Goal: Task Accomplishment & Management: Manage account settings

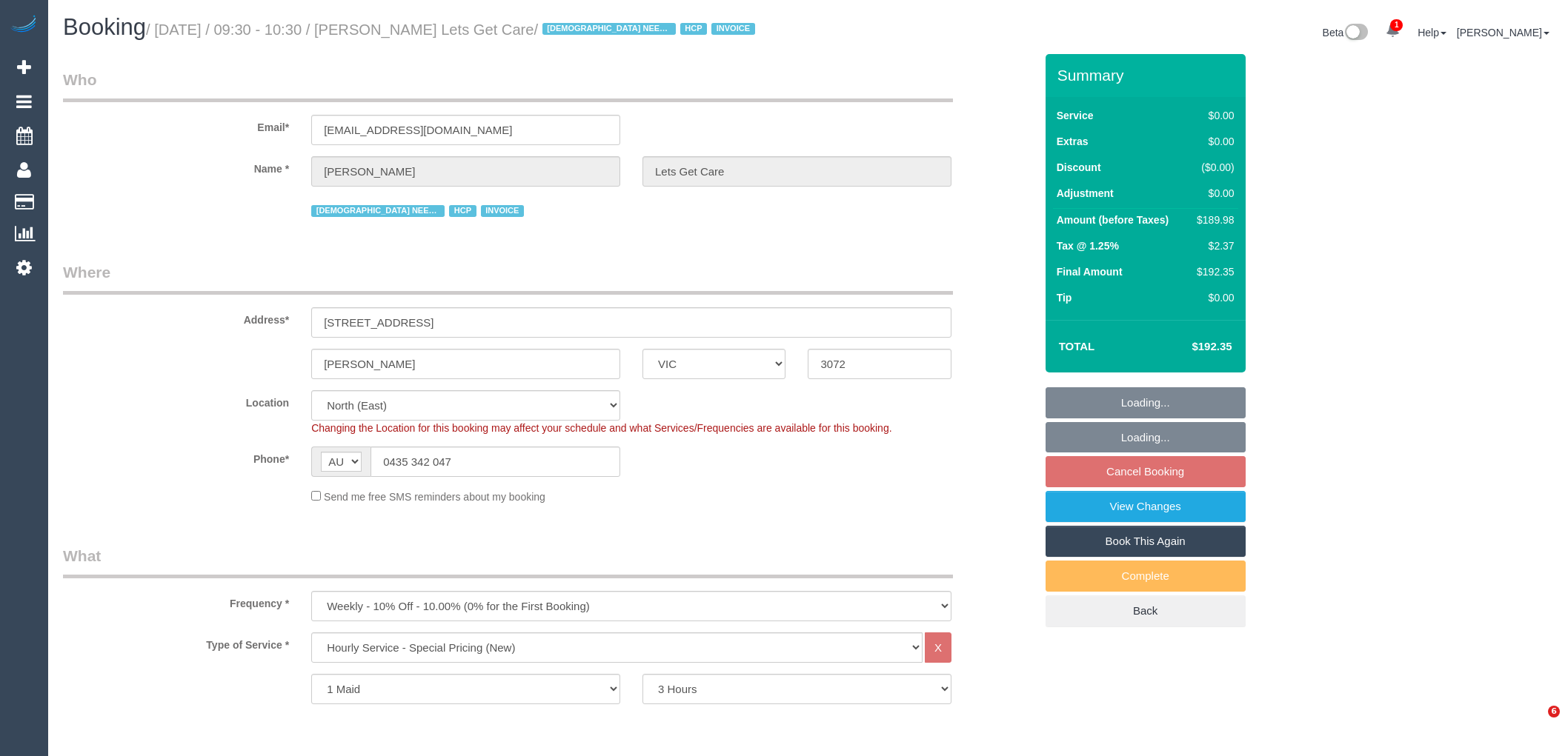
select select "VIC"
select select "180"
select select "number:28"
select select "number:14"
select select "number:19"
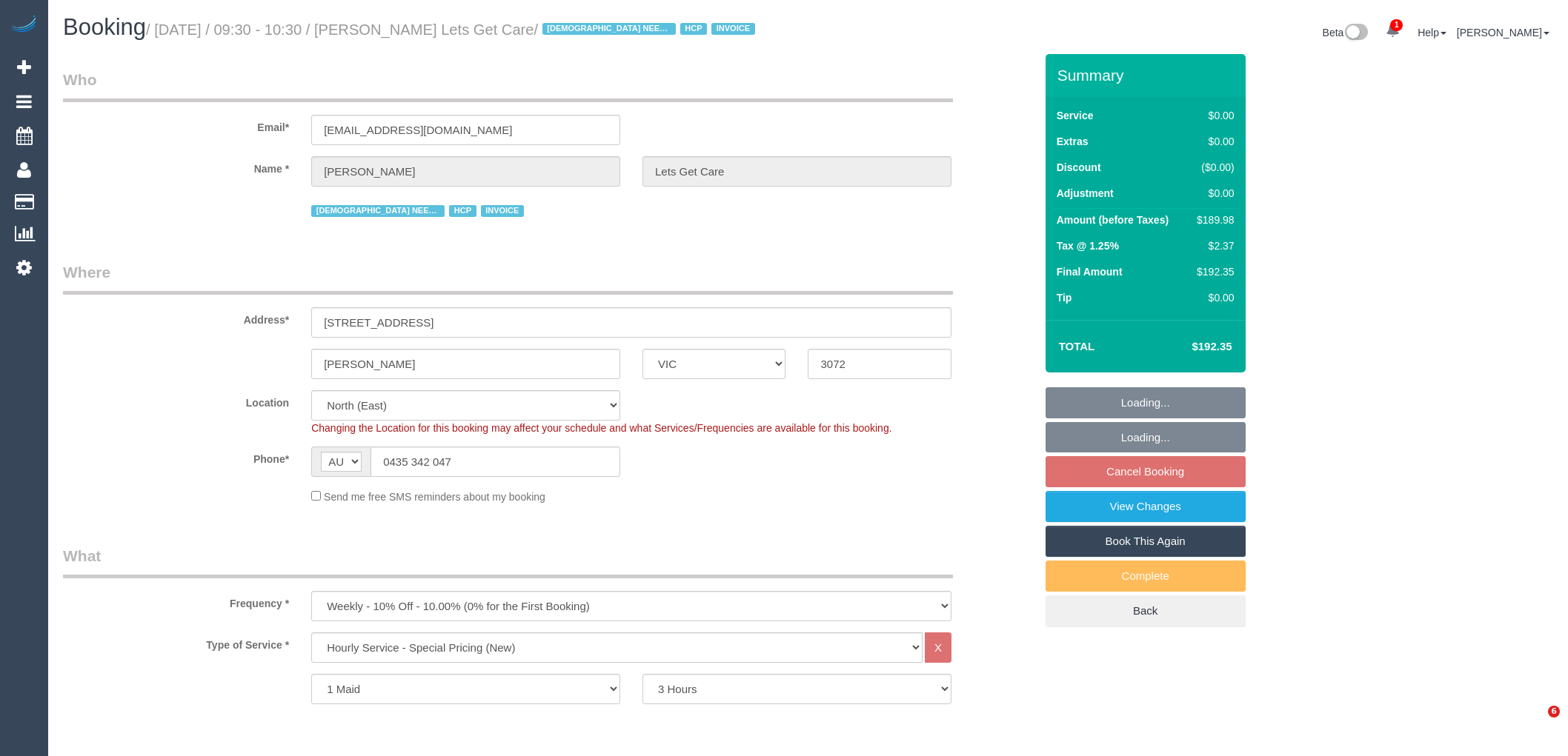
select select "number:25"
select select "number:35"
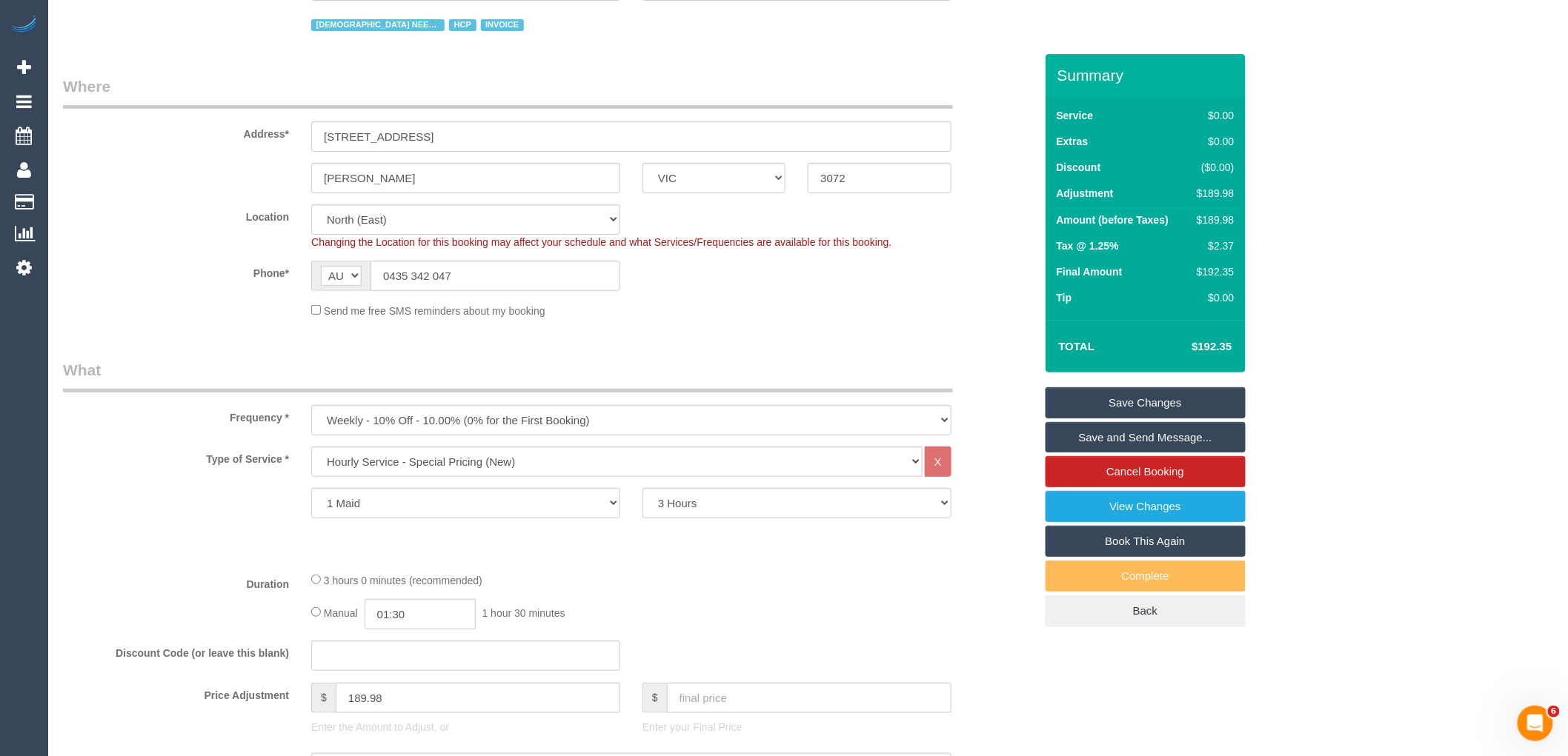
scroll to position [247, 0]
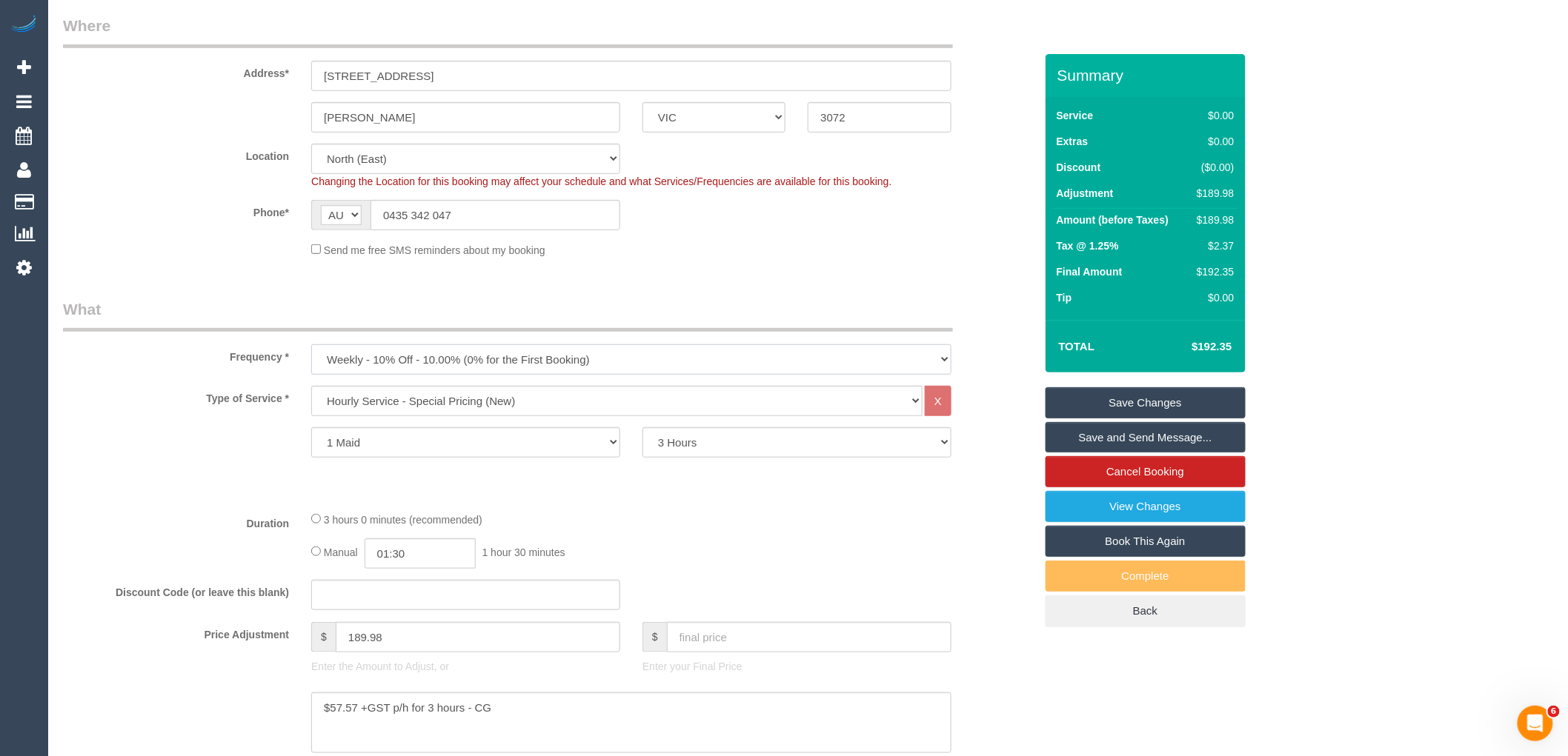
click at [607, 353] on select "One Time Cleaning Weekly - 10% Off - 10.00% (0% for the First Booking) Fortnigh…" at bounding box center [631, 359] width 640 height 31
click at [606, 402] on select "Hourly Service - $70/h Hourly Service - $65/h Hourly Service - $60/h Hourly Ser…" at bounding box center [617, 401] width 612 height 31
select select "213"
click at [311, 387] on select "Hourly Service - $70/h Hourly Service - $65/h Hourly Service - $60/h Hourly Ser…" at bounding box center [617, 401] width 612 height 31
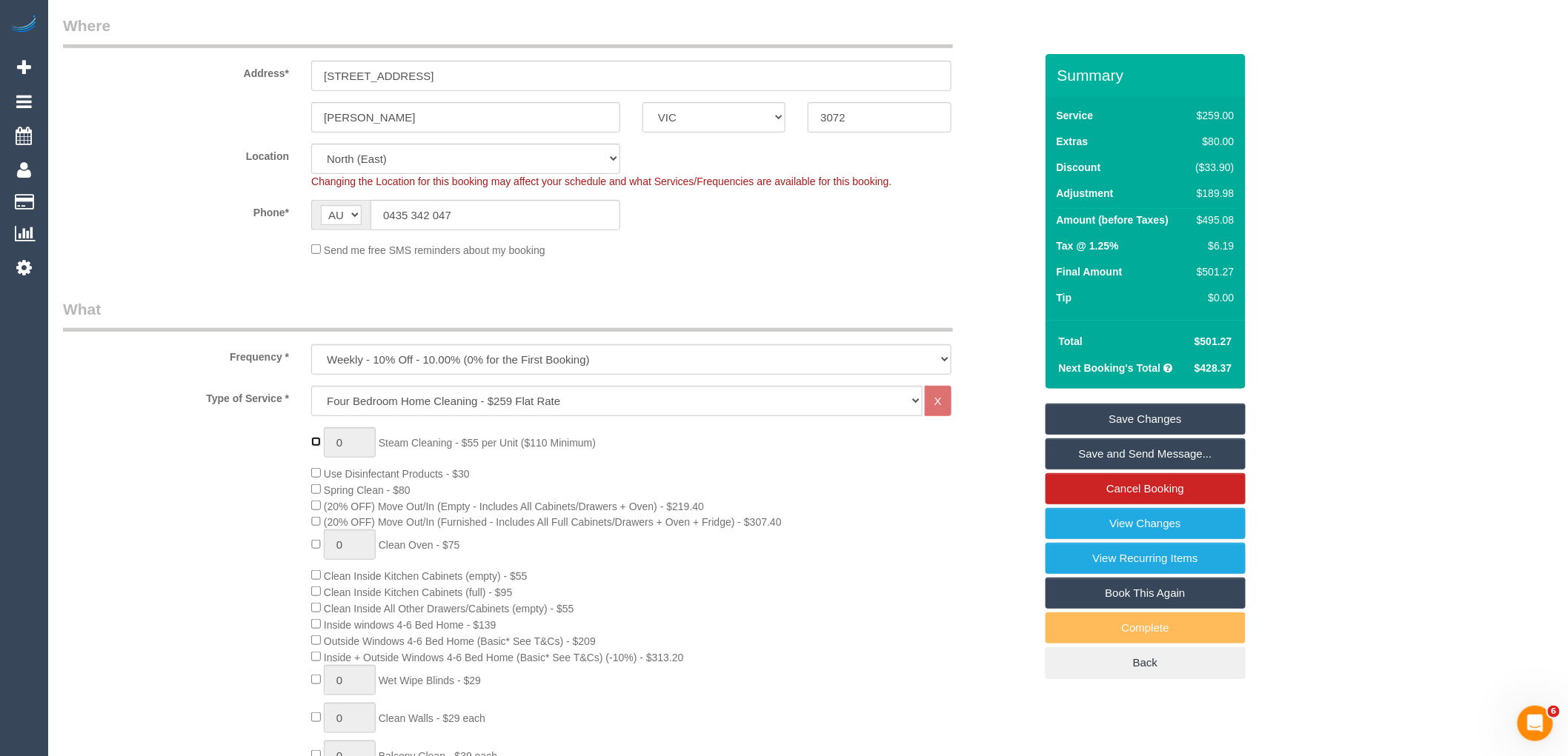
type input "1"
click at [359, 445] on input "1" at bounding box center [349, 443] width 52 height 31
type input "2"
click at [594, 455] on div "2 Steam Cleaning - $55 per Unit ($110 Minimum) Use Disinfectant Products - $30 …" at bounding box center [672, 702] width 744 height 551
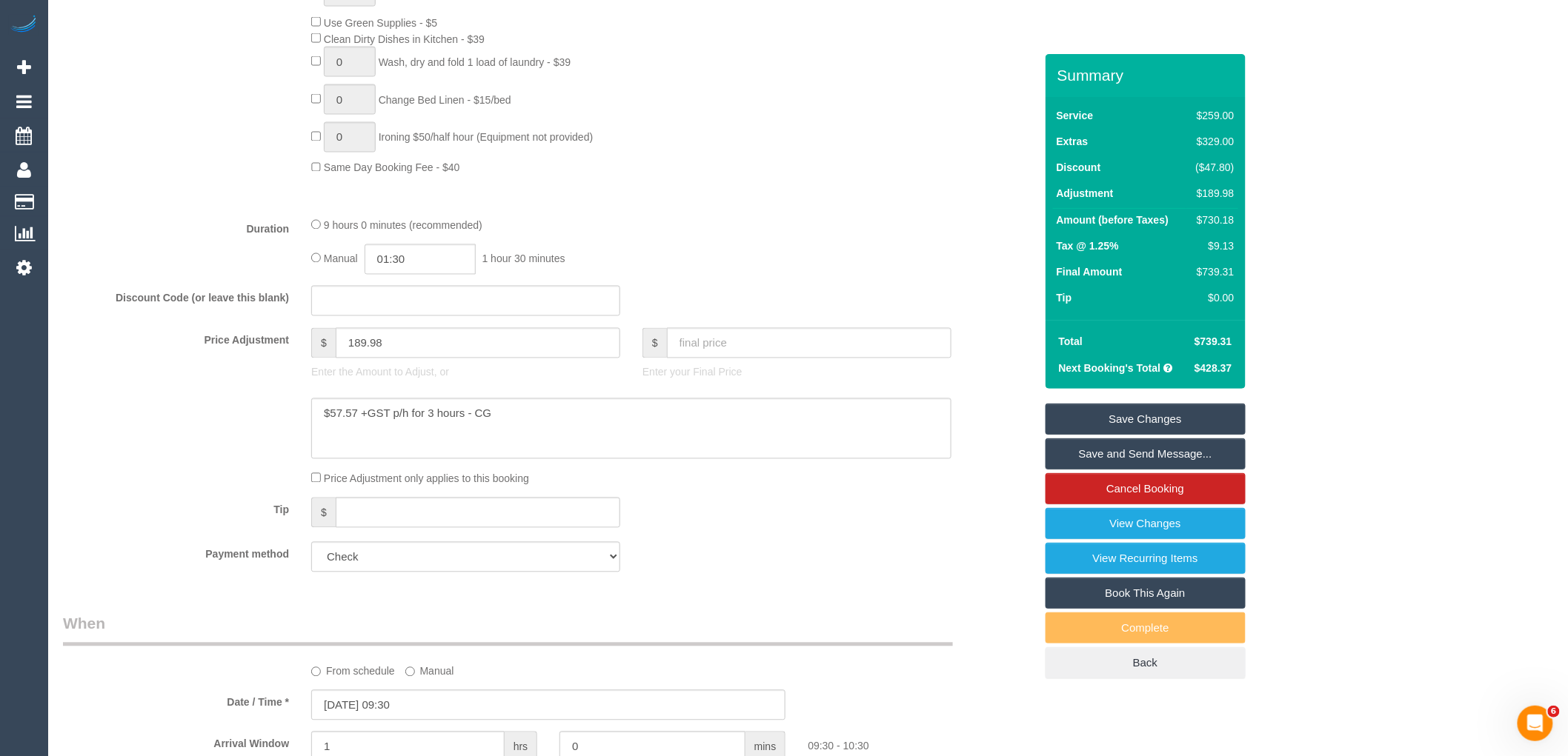
scroll to position [1069, 0]
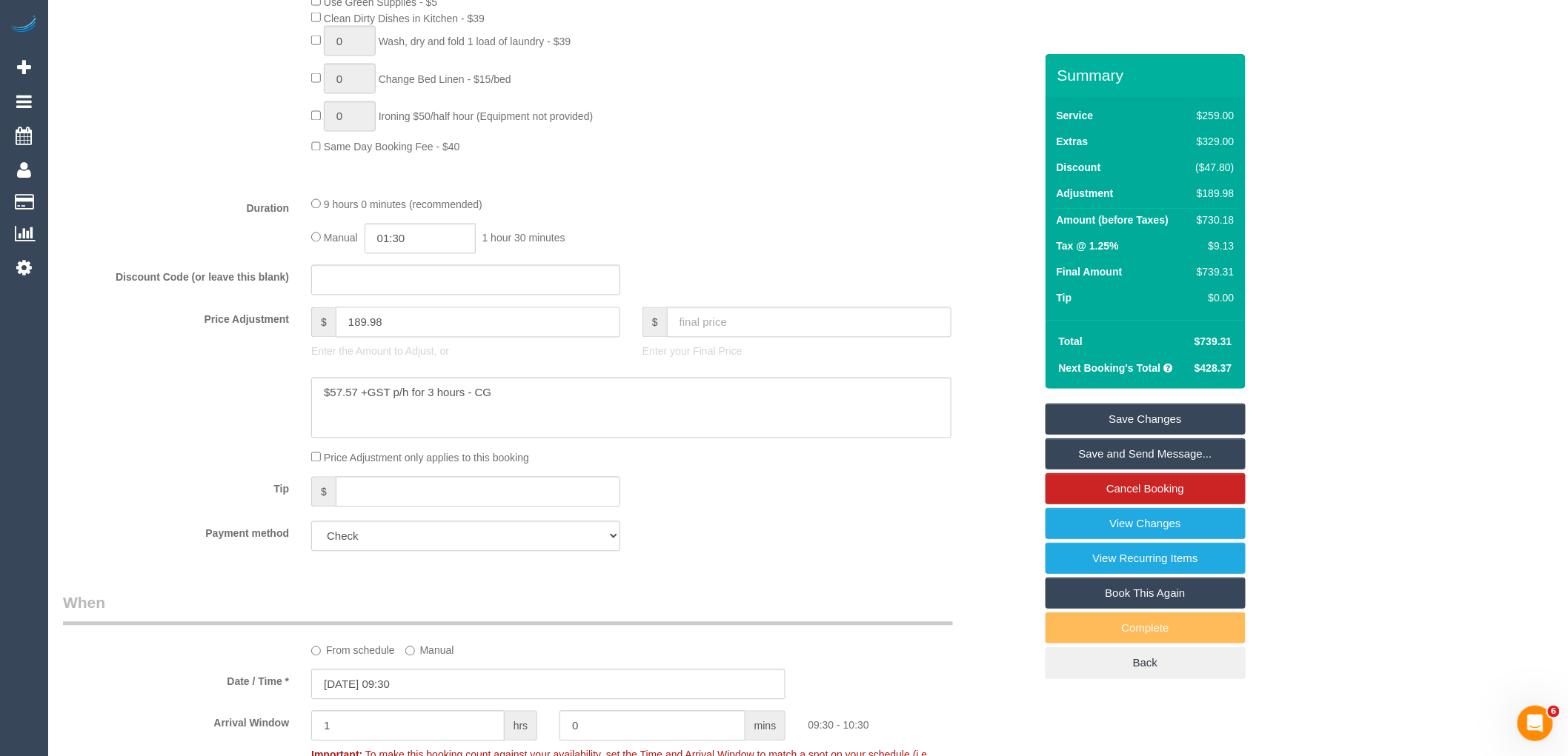
drag, startPoint x: 446, startPoint y: 339, endPoint x: 40, endPoint y: 339, distance: 406.0
click at [113, 339] on div "Price Adjustment $ 189.98 Enter the Amount to Adjust, or $ Enter your Final Pri…" at bounding box center [549, 337] width 994 height 60
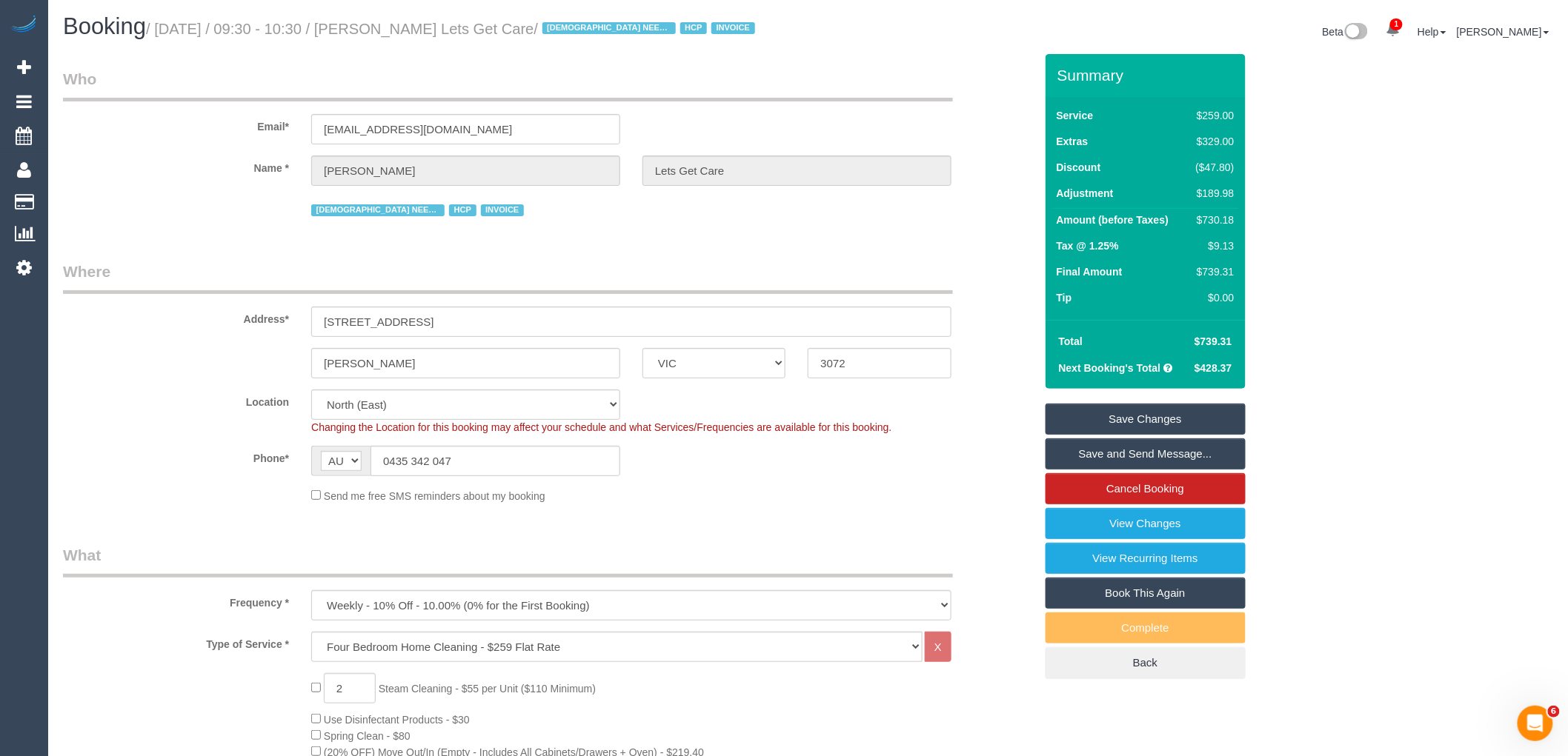
scroll to position [0, 0]
type input "0"
drag, startPoint x: 418, startPoint y: 127, endPoint x: 267, endPoint y: 127, distance: 151.0
click at [267, 127] on div "Email* [EMAIL_ADDRESS][DOMAIN_NAME]" at bounding box center [549, 107] width 994 height 77
click at [167, 168] on div "Name * [PERSON_NAME] Lets Get Care" at bounding box center [549, 172] width 994 height 31
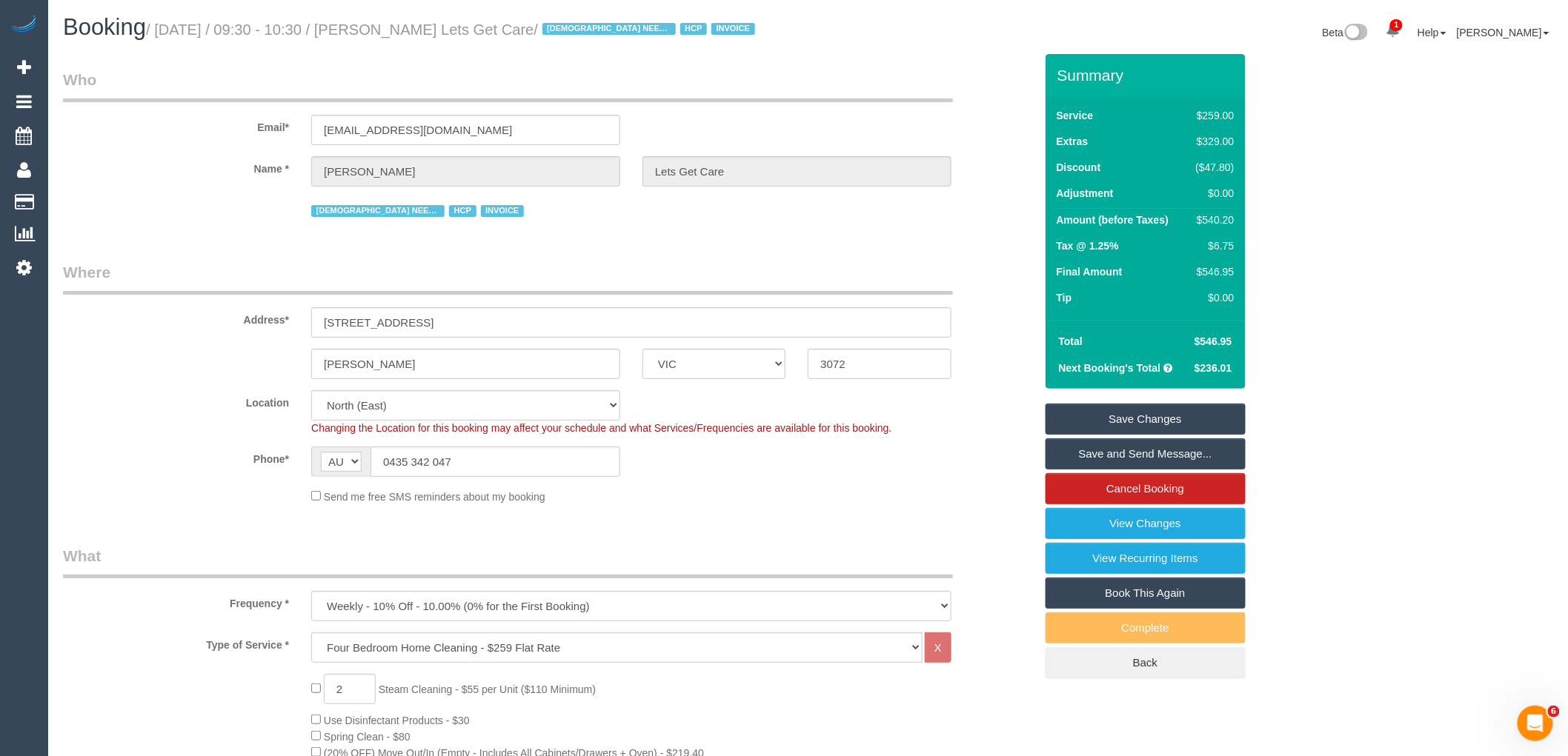
click at [554, 160] on div "Name * [PERSON_NAME] Lets Get Care" at bounding box center [549, 172] width 994 height 31
